Goal: Find specific page/section: Find specific page/section

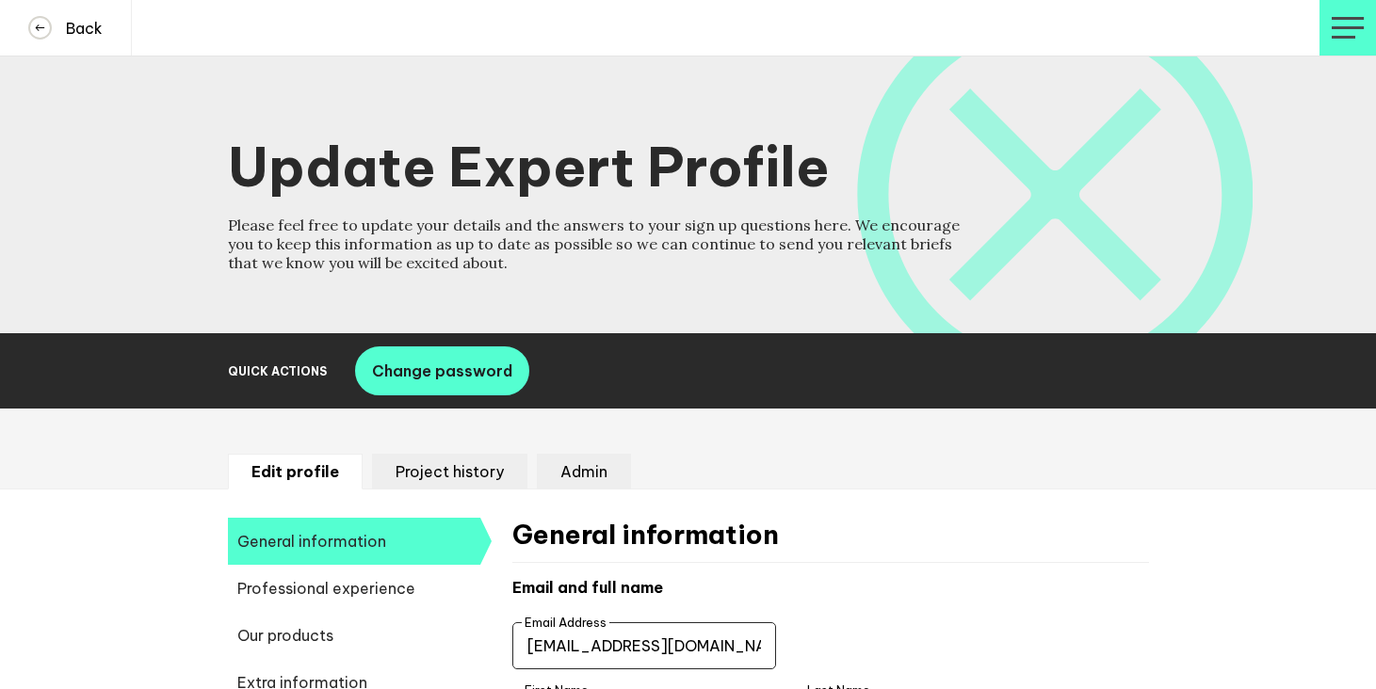
select select "19089"
select select "19085"
select select "14724"
select select "17630"
select select "14153"
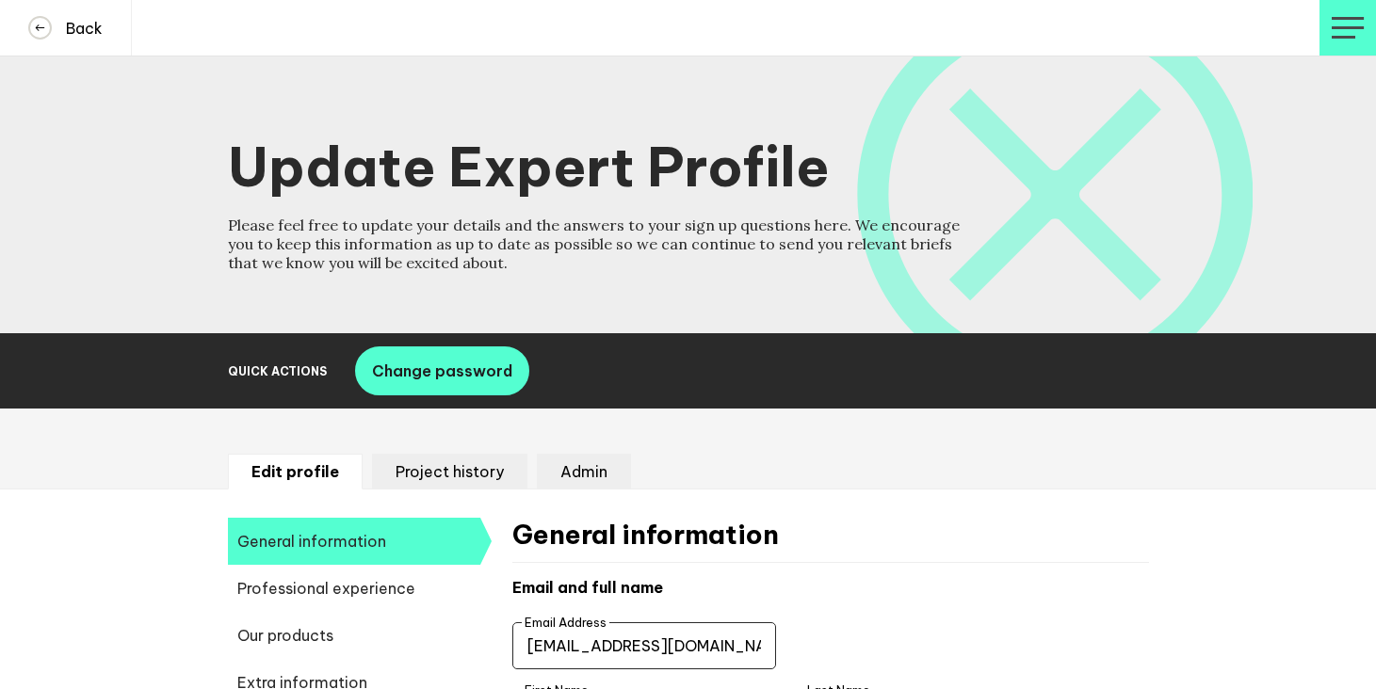
select select "14666"
click at [76, 13] on button "Back" at bounding box center [66, 28] width 132 height 56
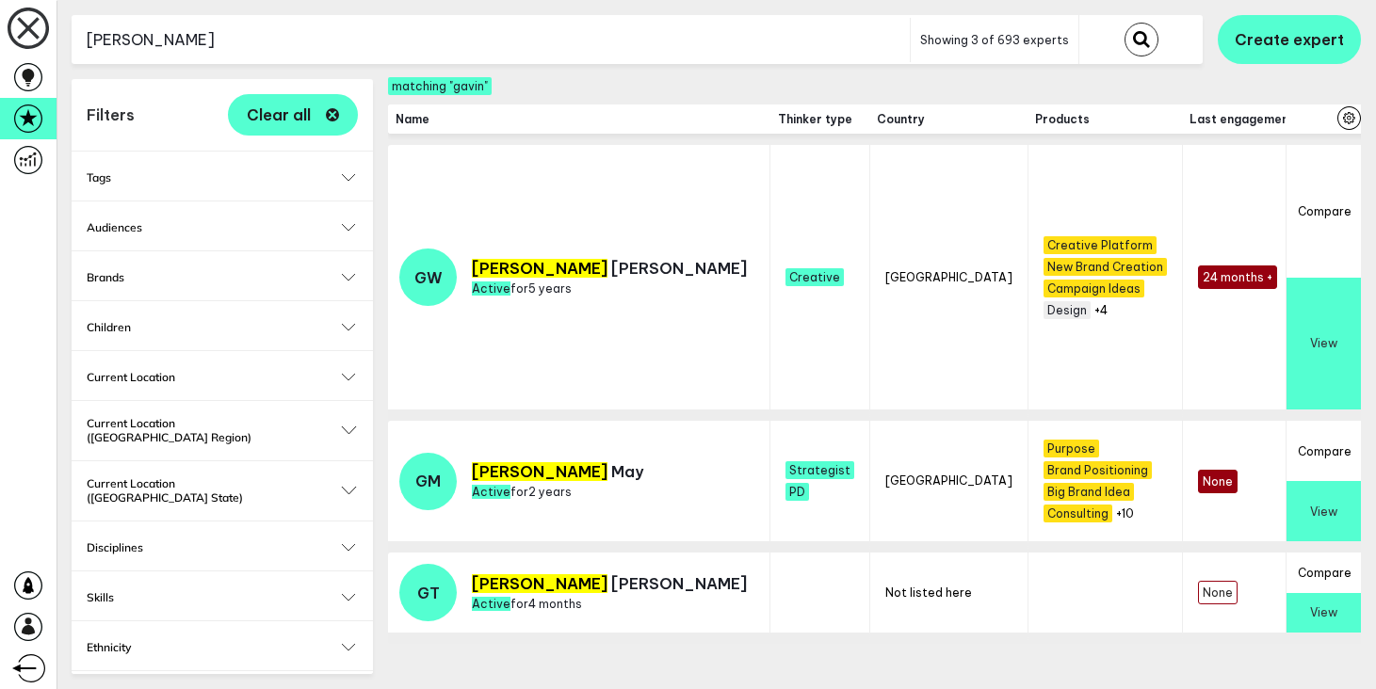
click at [287, 40] on input "gavin" at bounding box center [491, 40] width 838 height 46
type input "charlotte"
click at [1124, 23] on button "submit" at bounding box center [1141, 40] width 34 height 34
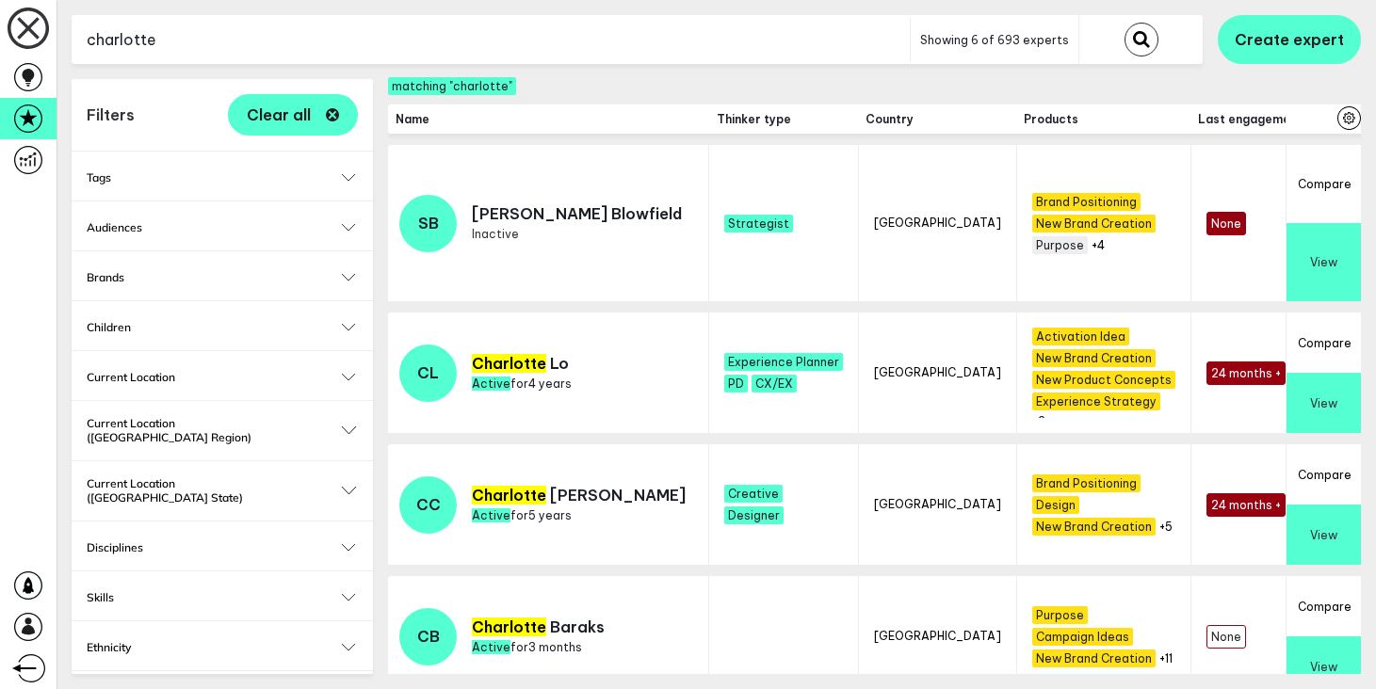
click at [1319, 543] on button "View" at bounding box center [1323, 535] width 74 height 60
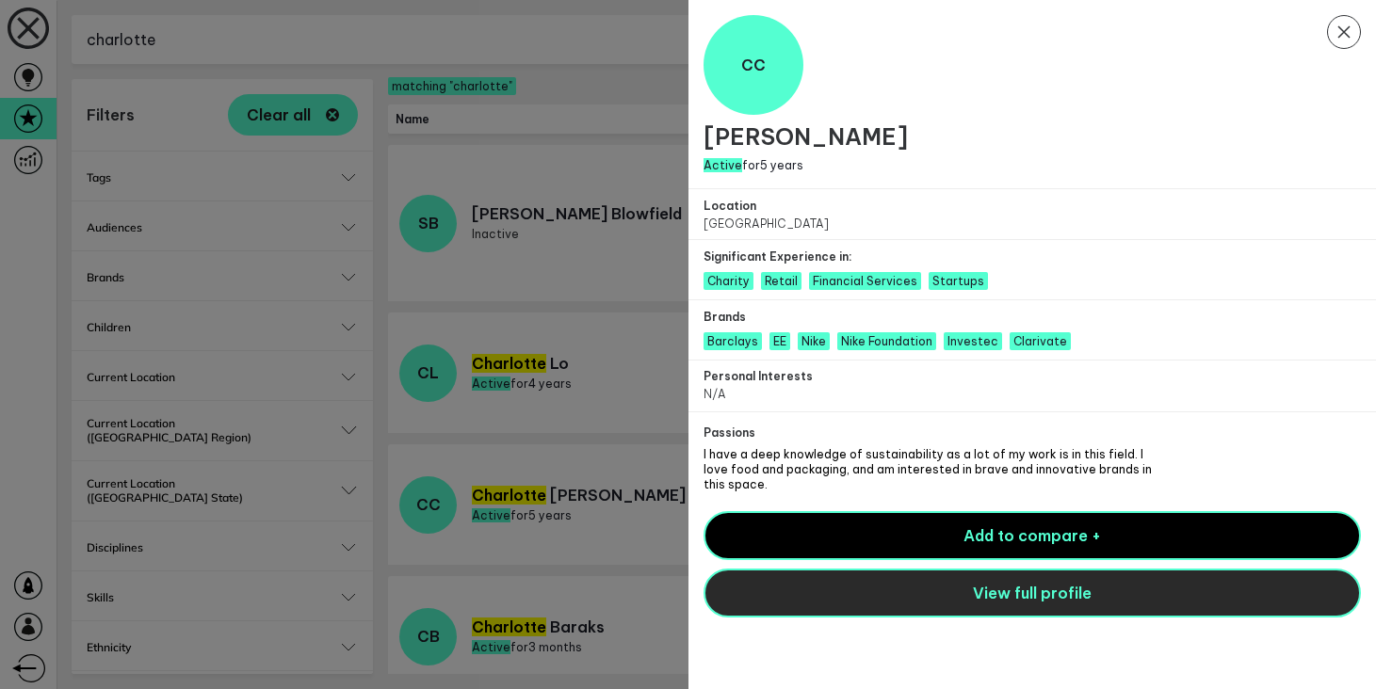
click at [920, 586] on button "View full profile" at bounding box center [1032, 593] width 658 height 49
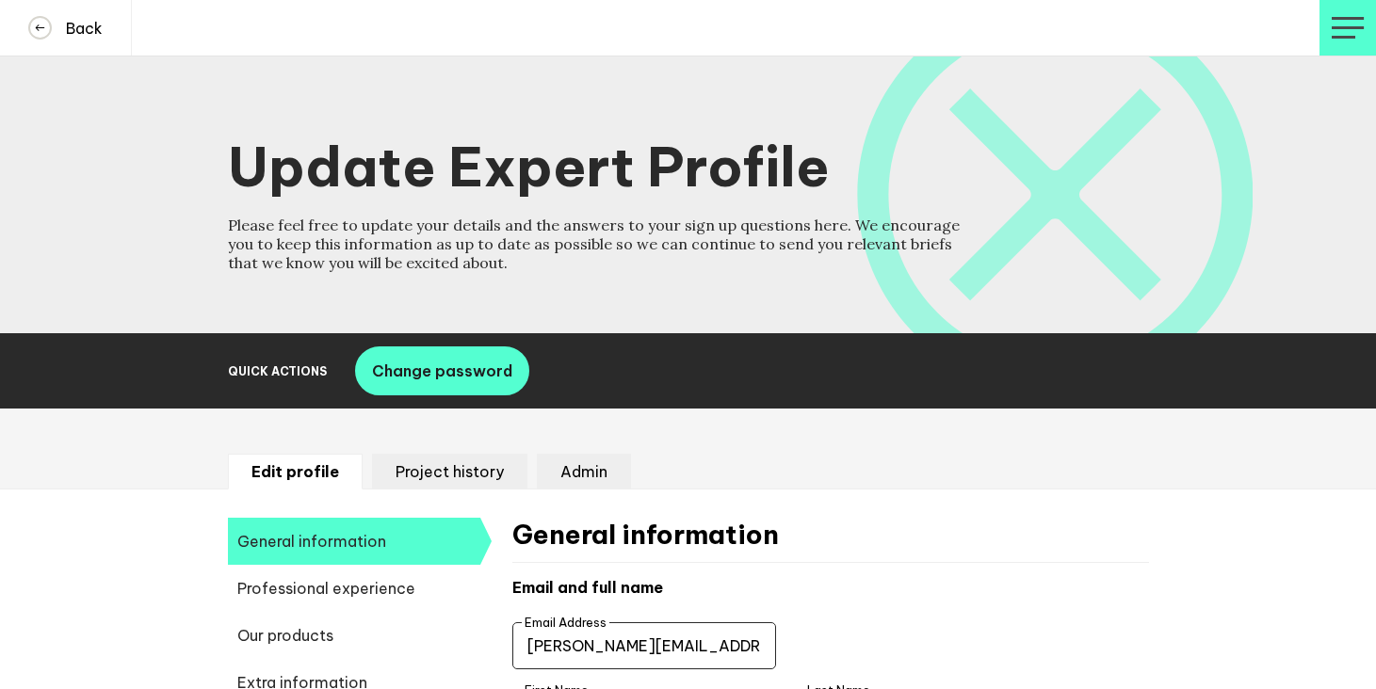
select select "19092"
select select "20252"
select select "19088"
select select "14666"
select select "17585"
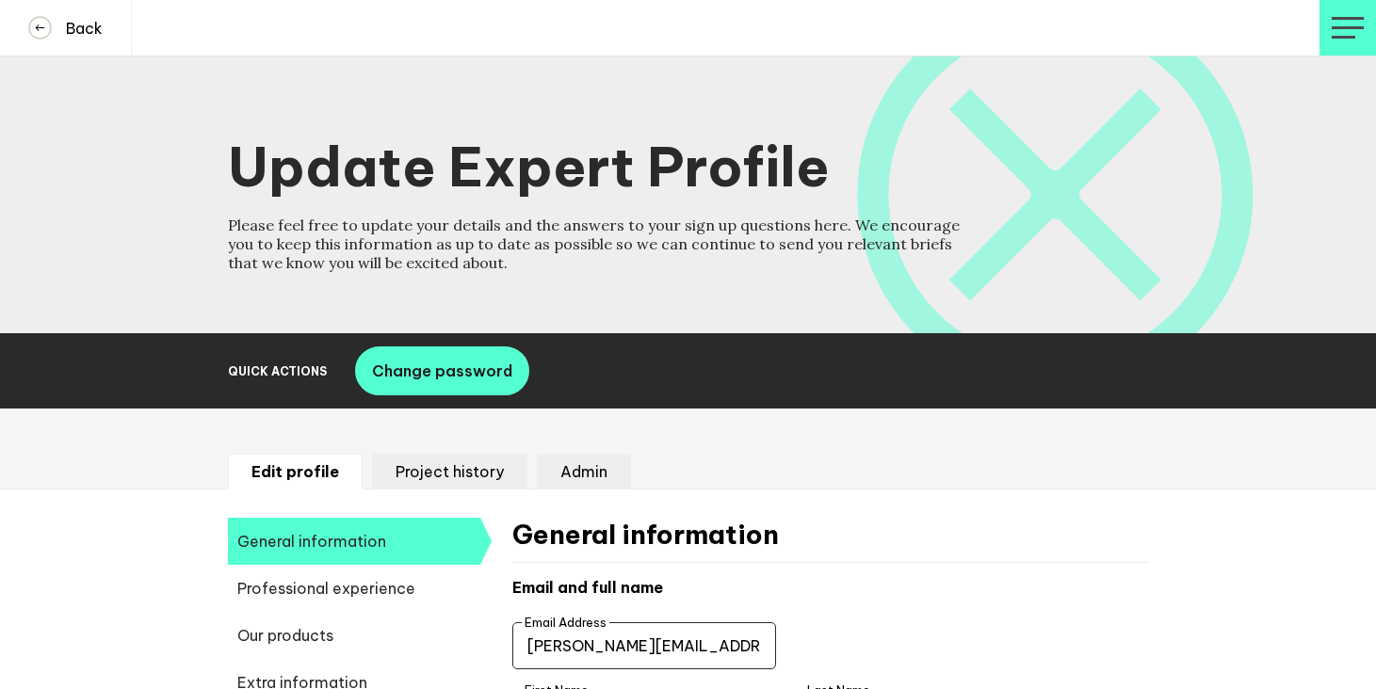
click at [447, 480] on li "Project history" at bounding box center [449, 472] width 155 height 36
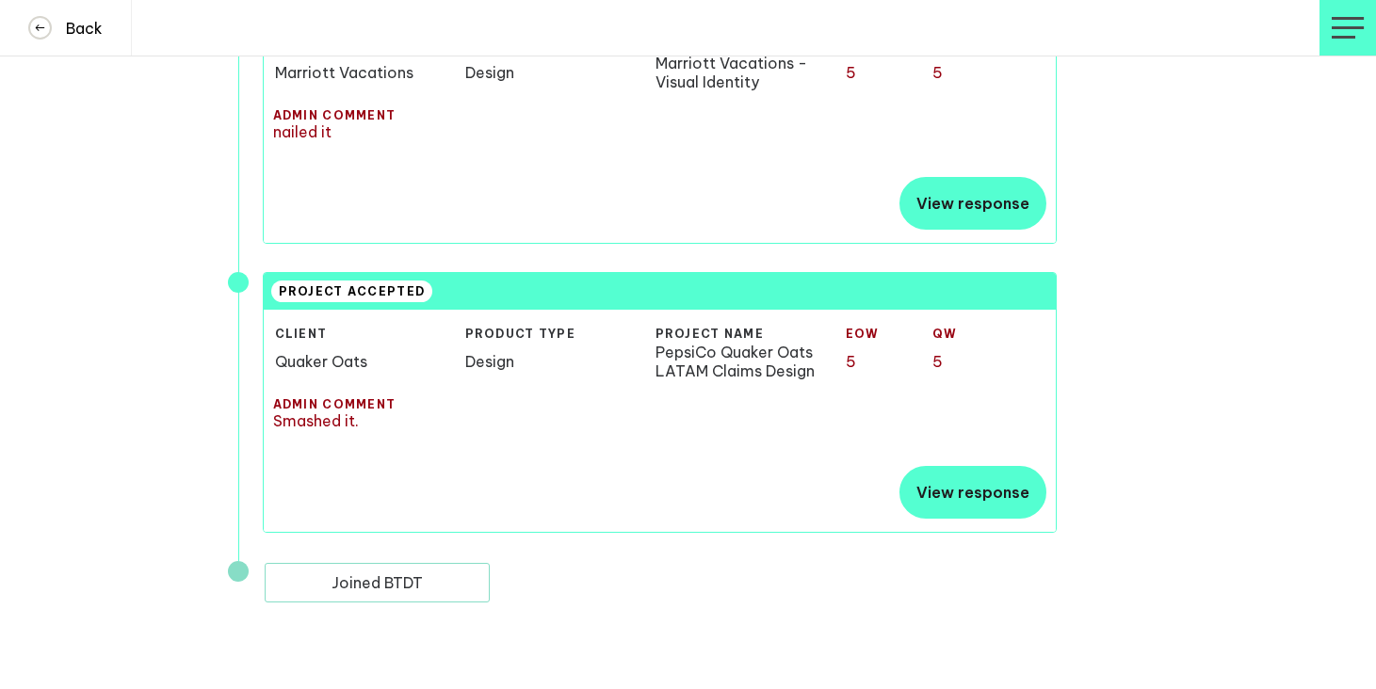
scroll to position [235, 0]
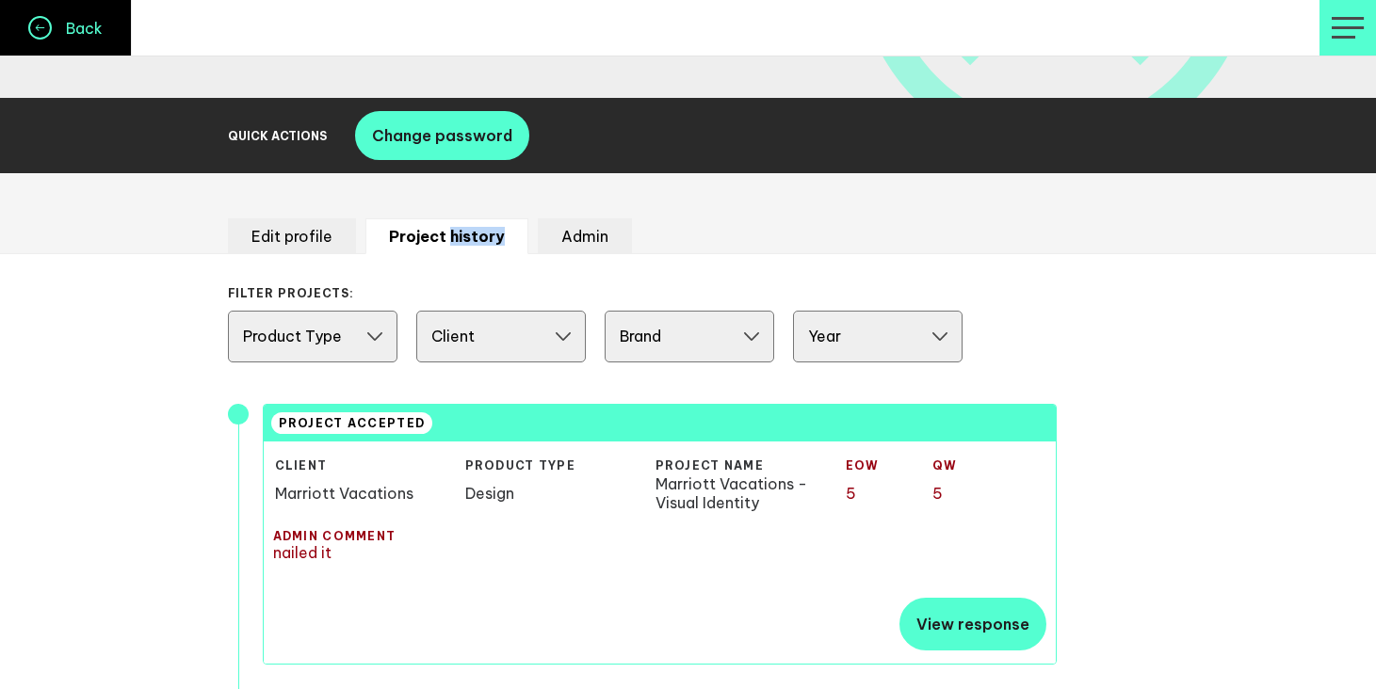
click at [42, 32] on icon at bounding box center [40, 28] width 20 height 20
